Goal: Obtain resource: Obtain resource

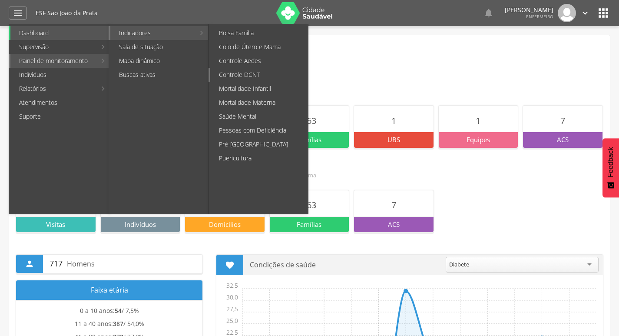
click at [269, 73] on link "Controle DCNT" at bounding box center [259, 75] width 98 height 14
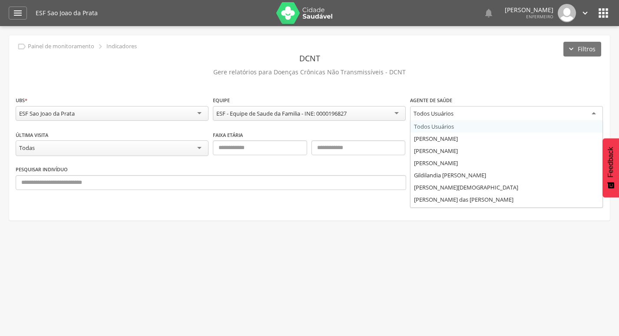
click at [479, 116] on div "Todos Usuários" at bounding box center [506, 114] width 193 height 16
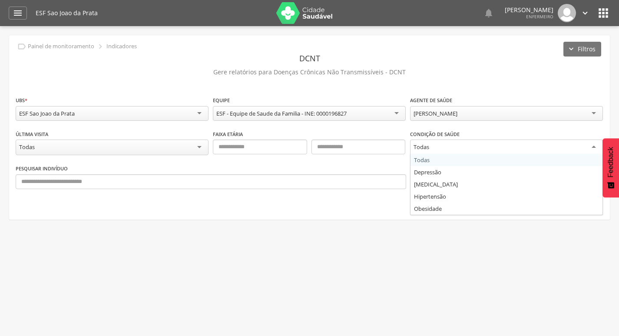
click at [429, 146] on div "Todas" at bounding box center [422, 147] width 16 height 8
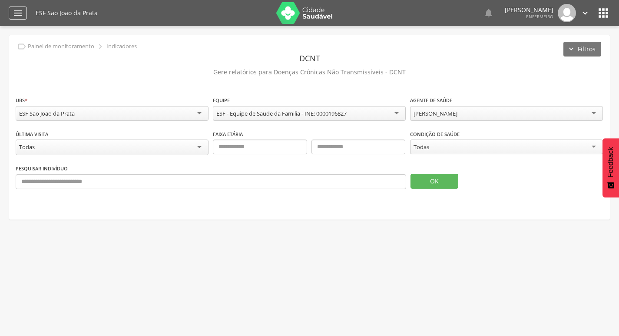
click at [25, 11] on div "" at bounding box center [18, 13] width 18 height 13
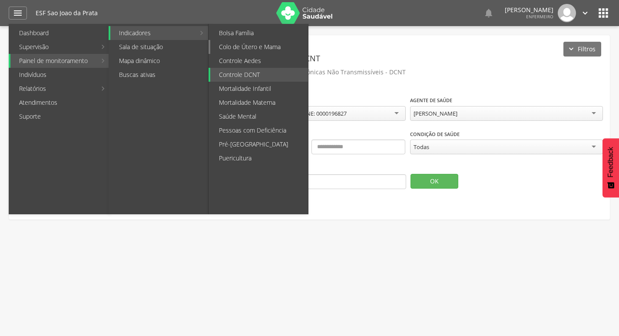
click at [262, 49] on link "Colo de Útero e Mama" at bounding box center [259, 47] width 98 height 14
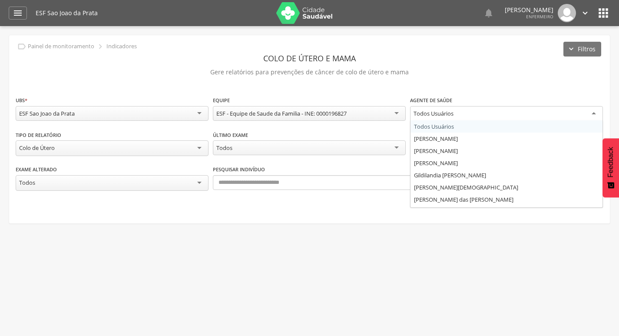
click at [464, 112] on div "Todos Usuários" at bounding box center [506, 114] width 193 height 16
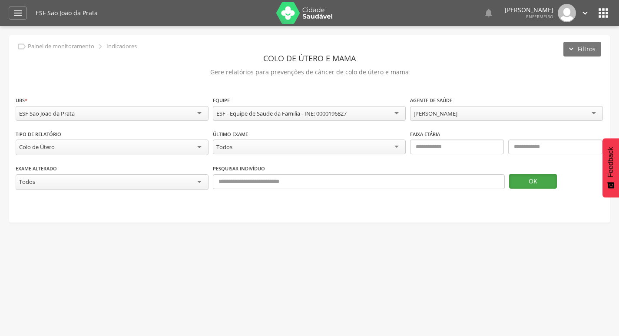
click at [539, 179] on button "OK" at bounding box center [533, 181] width 48 height 15
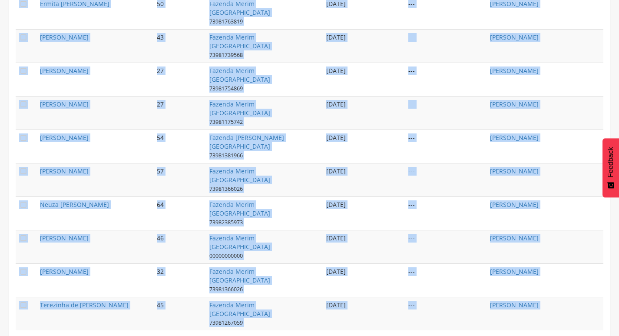
scroll to position [622, 0]
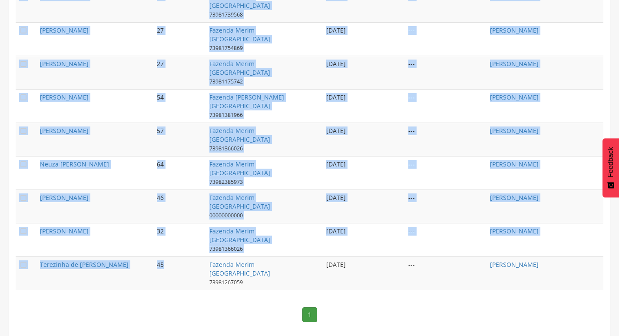
drag, startPoint x: 40, startPoint y: 118, endPoint x: 183, endPoint y: 283, distance: 218.3
click at [183, 284] on tbody " [PERSON_NAME] 35 Fazenda Merim [GEOGRAPHIC_DATA] 73981131704 [DATE] --- [PERS…" at bounding box center [310, 5] width 588 height 569
click at [303, 251] on td "Fazenda Merim [GEOGRAPHIC_DATA] 73981366026" at bounding box center [264, 239] width 117 height 33
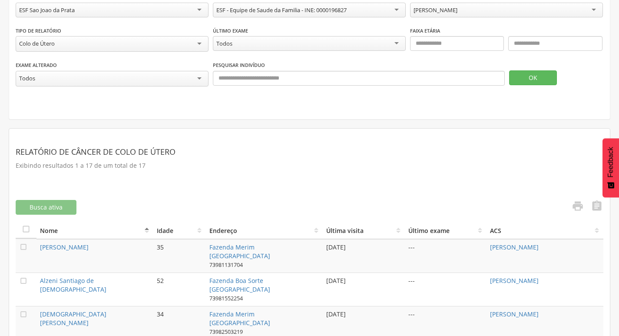
scroll to position [143, 0]
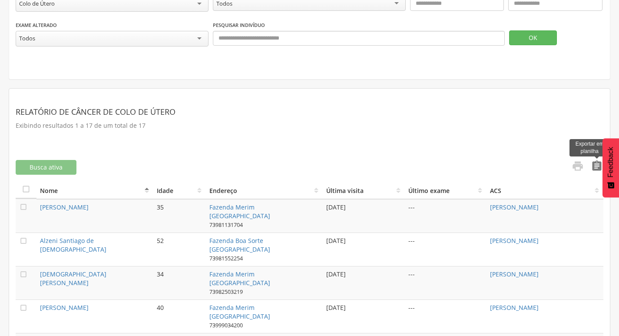
click at [597, 164] on icon "" at bounding box center [597, 166] width 12 height 12
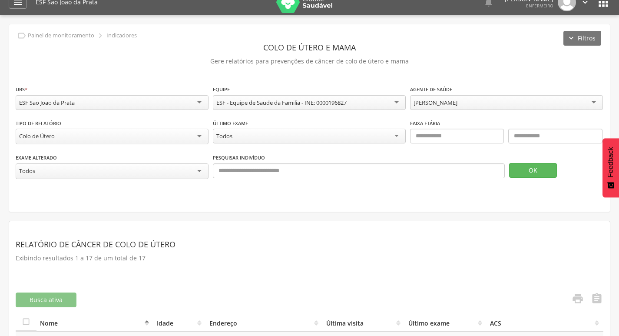
scroll to position [0, 0]
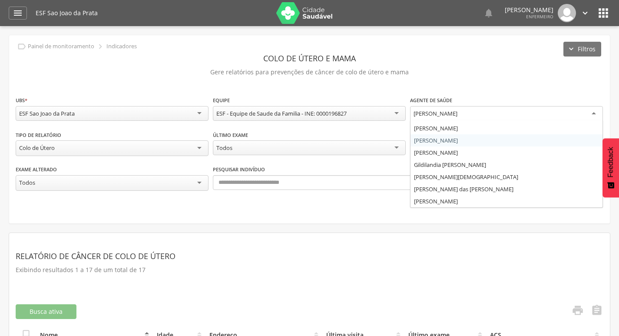
click at [533, 111] on div "[PERSON_NAME]" at bounding box center [506, 114] width 193 height 16
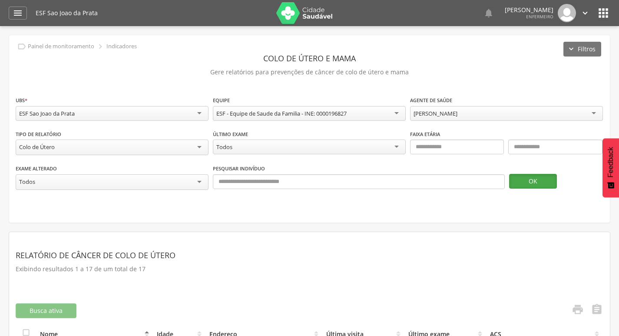
click at [526, 184] on button "OK" at bounding box center [533, 181] width 48 height 15
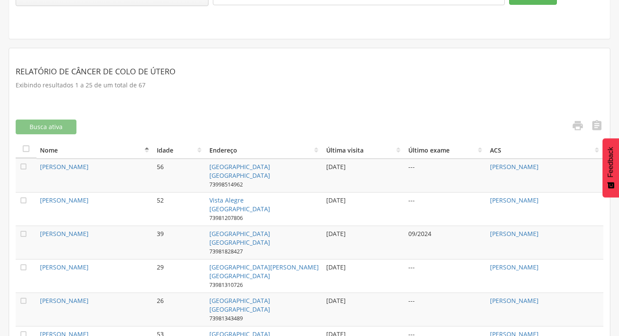
scroll to position [174, 0]
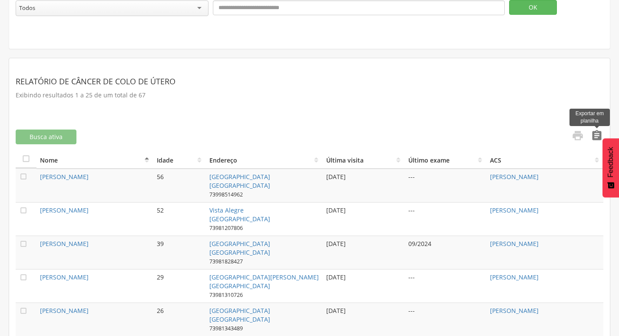
click at [593, 137] on icon "" at bounding box center [597, 136] width 12 height 12
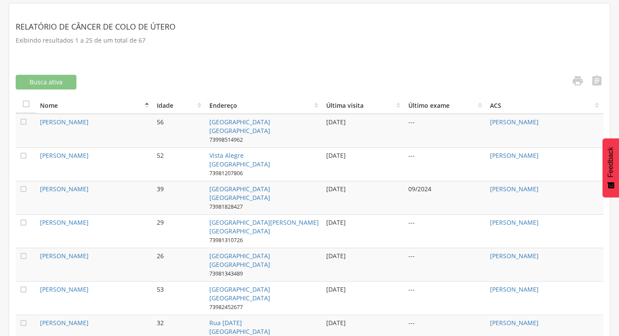
scroll to position [0, 0]
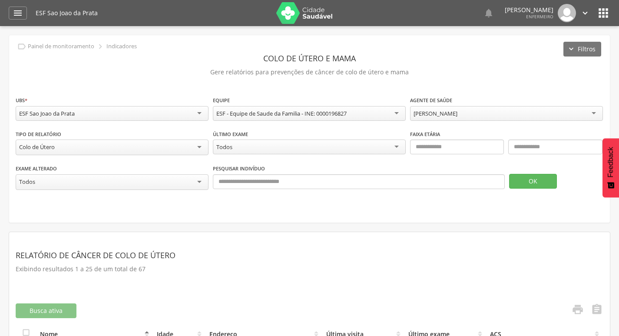
click at [448, 111] on div "[PERSON_NAME]" at bounding box center [436, 114] width 44 height 8
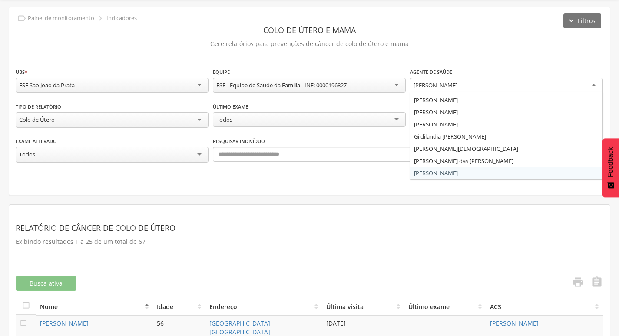
scroll to position [43, 0]
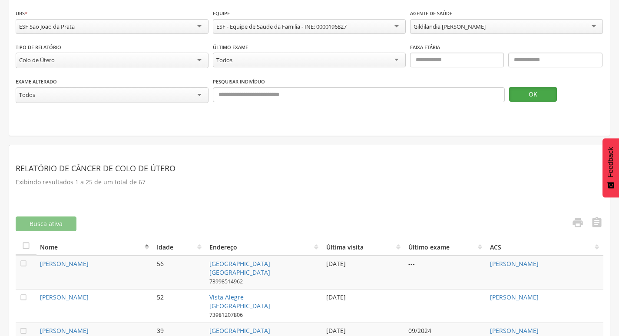
click at [535, 99] on button "OK" at bounding box center [533, 94] width 48 height 15
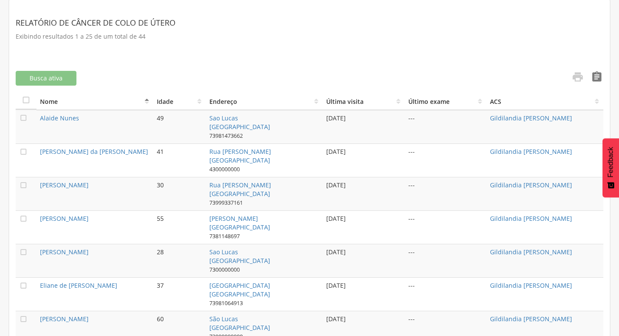
scroll to position [217, 0]
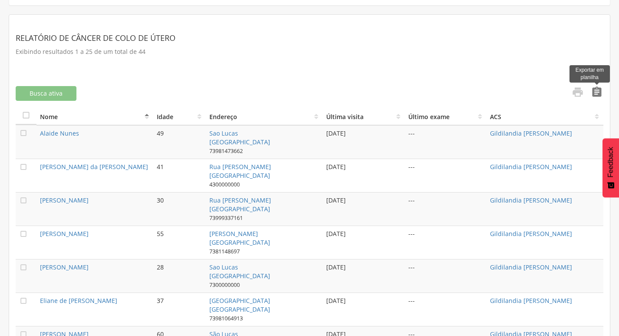
click at [599, 93] on icon "" at bounding box center [597, 92] width 12 height 12
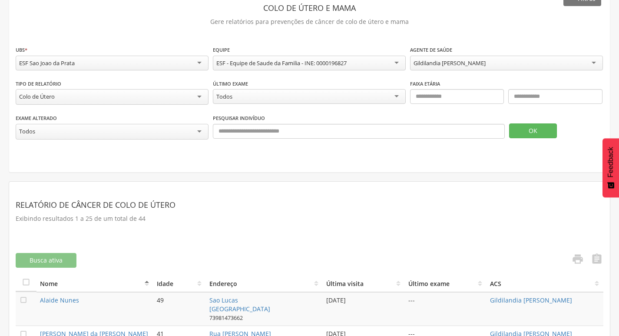
scroll to position [43, 0]
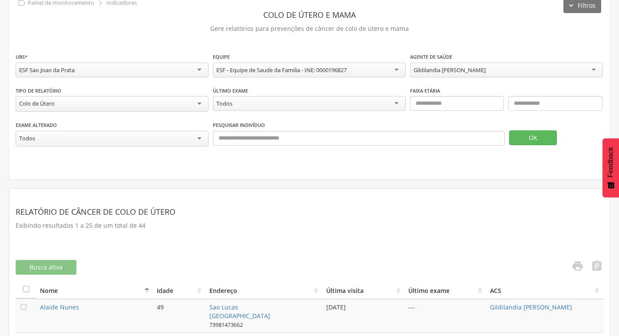
click at [451, 70] on div "Gildilandia [PERSON_NAME]" at bounding box center [450, 70] width 72 height 8
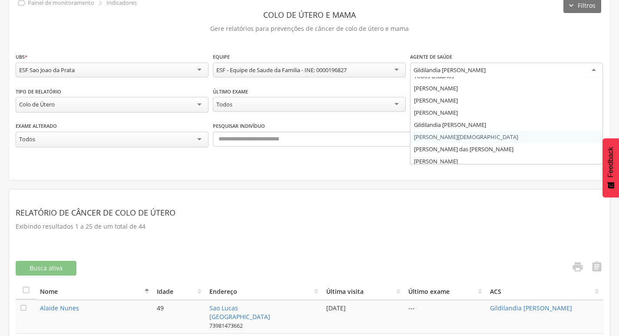
scroll to position [10, 0]
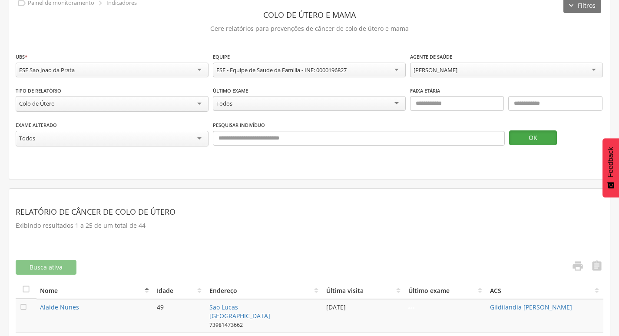
click at [521, 139] on button "OK" at bounding box center [533, 137] width 48 height 15
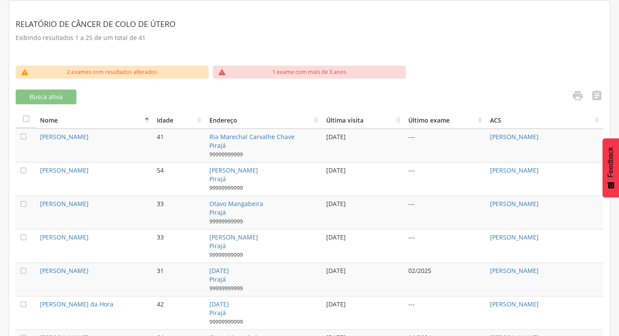
scroll to position [217, 0]
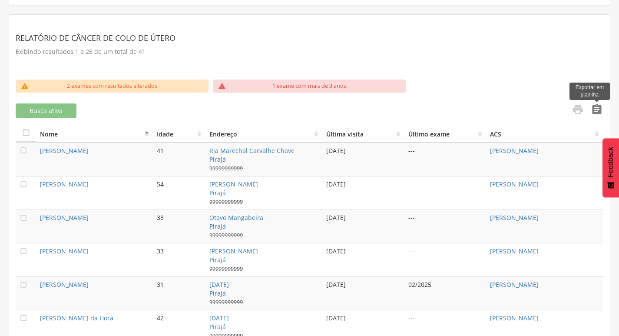
click at [597, 106] on icon "" at bounding box center [597, 109] width 12 height 12
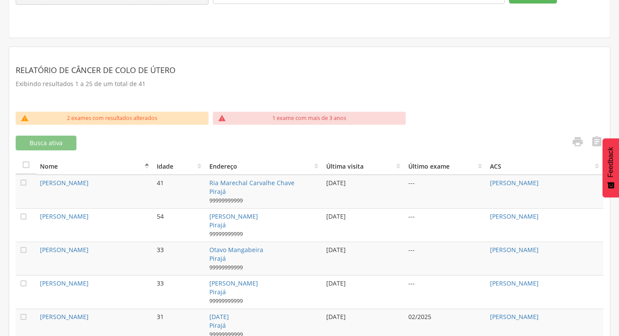
scroll to position [174, 0]
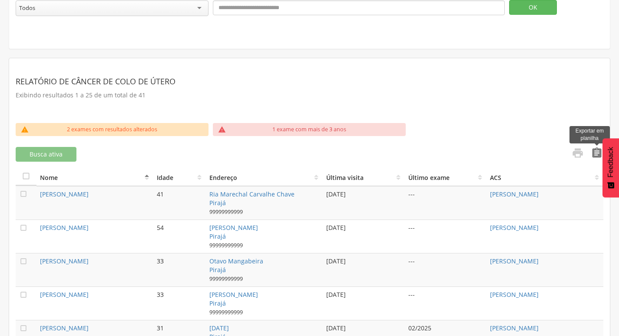
click at [597, 147] on icon "" at bounding box center [597, 153] width 12 height 12
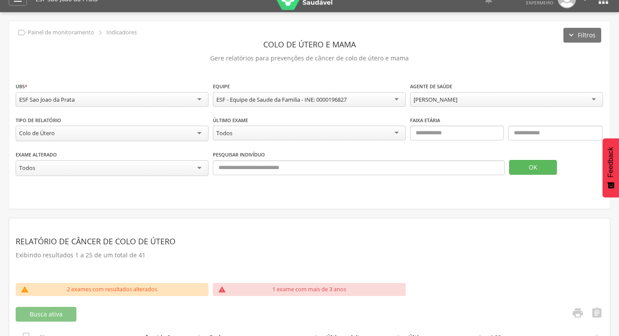
scroll to position [0, 0]
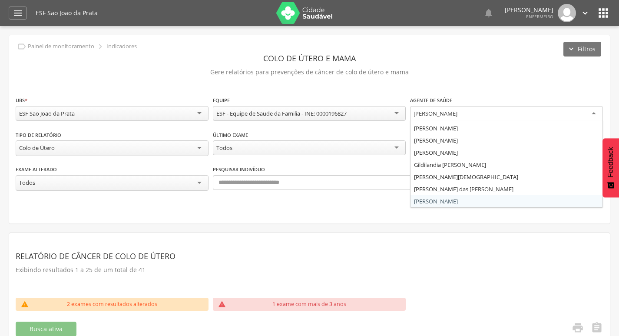
click at [456, 115] on div "[PERSON_NAME]" at bounding box center [436, 114] width 44 height 8
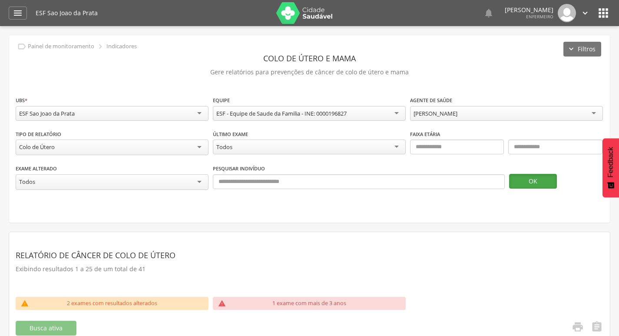
click at [527, 178] on button "OK" at bounding box center [533, 181] width 48 height 15
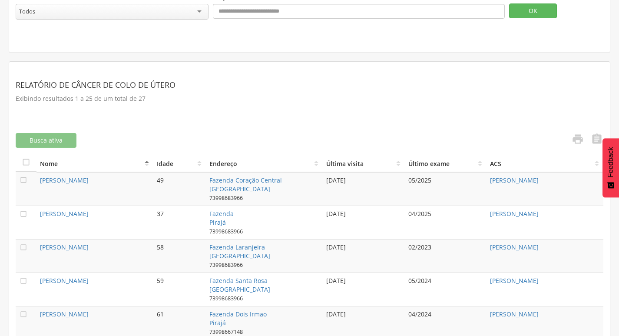
scroll to position [174, 0]
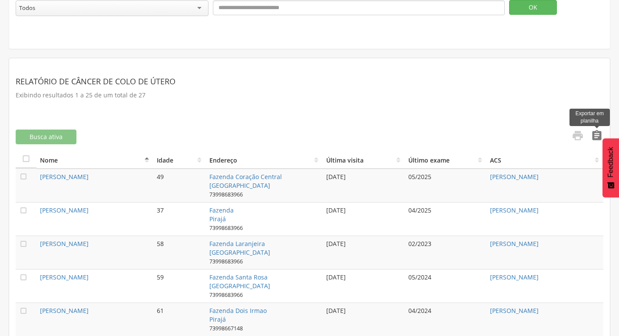
click at [599, 138] on icon "" at bounding box center [597, 136] width 12 height 12
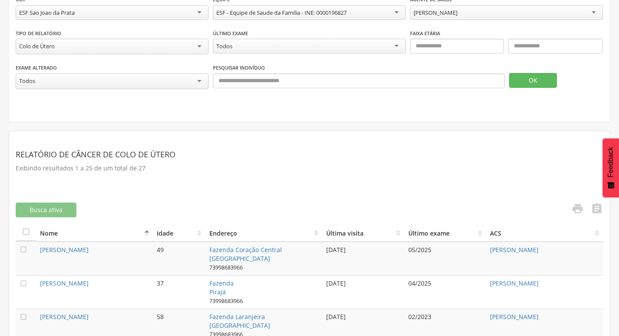
scroll to position [0, 0]
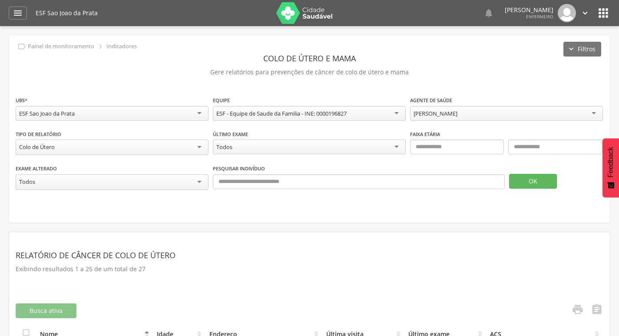
click at [606, 14] on icon "" at bounding box center [604, 13] width 14 height 14
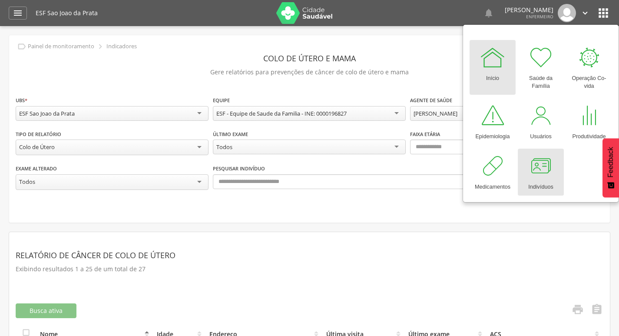
click at [539, 165] on div at bounding box center [541, 166] width 26 height 26
